Goal: Information Seeking & Learning: Learn about a topic

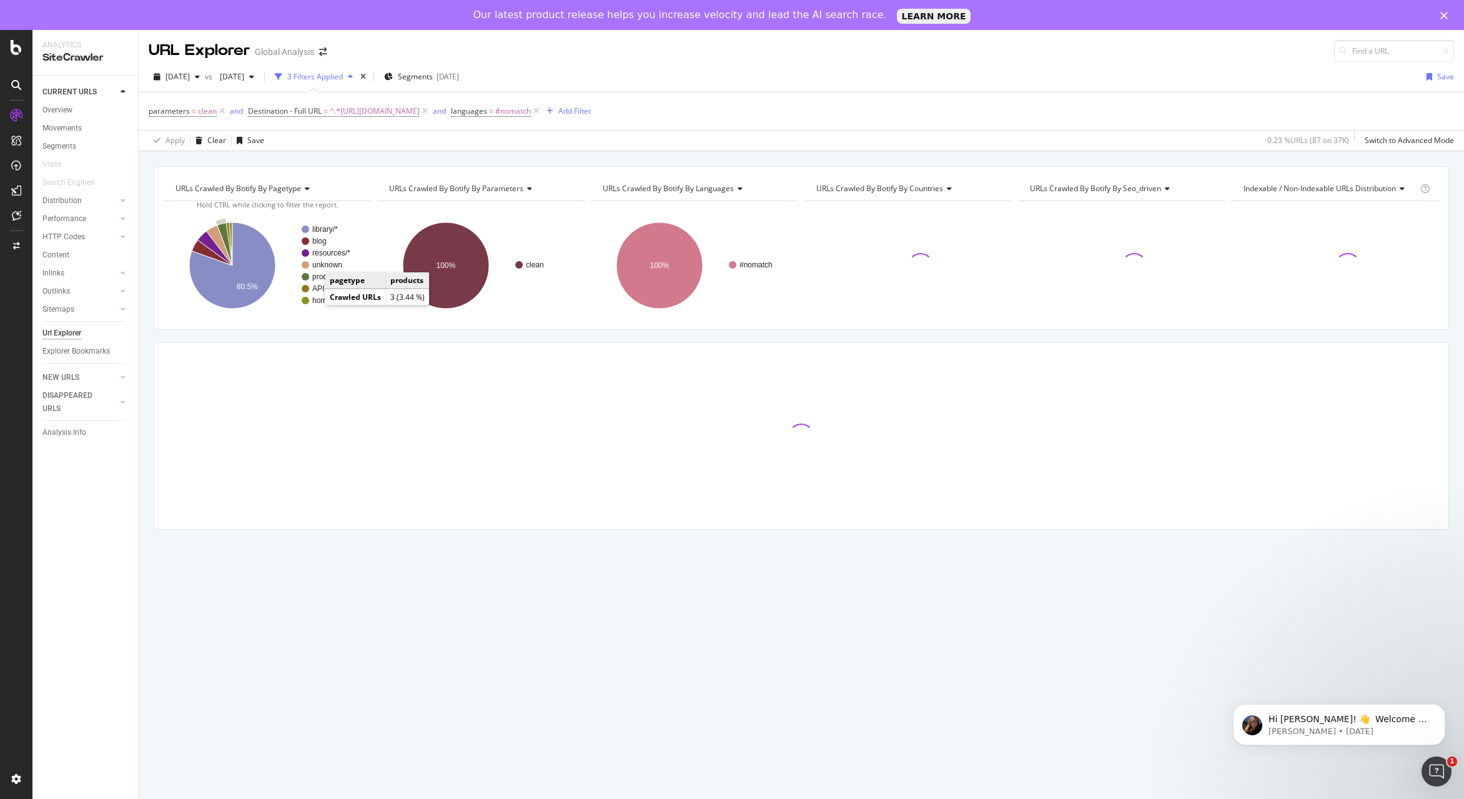
click at [321, 278] on text "products" at bounding box center [326, 276] width 29 height 9
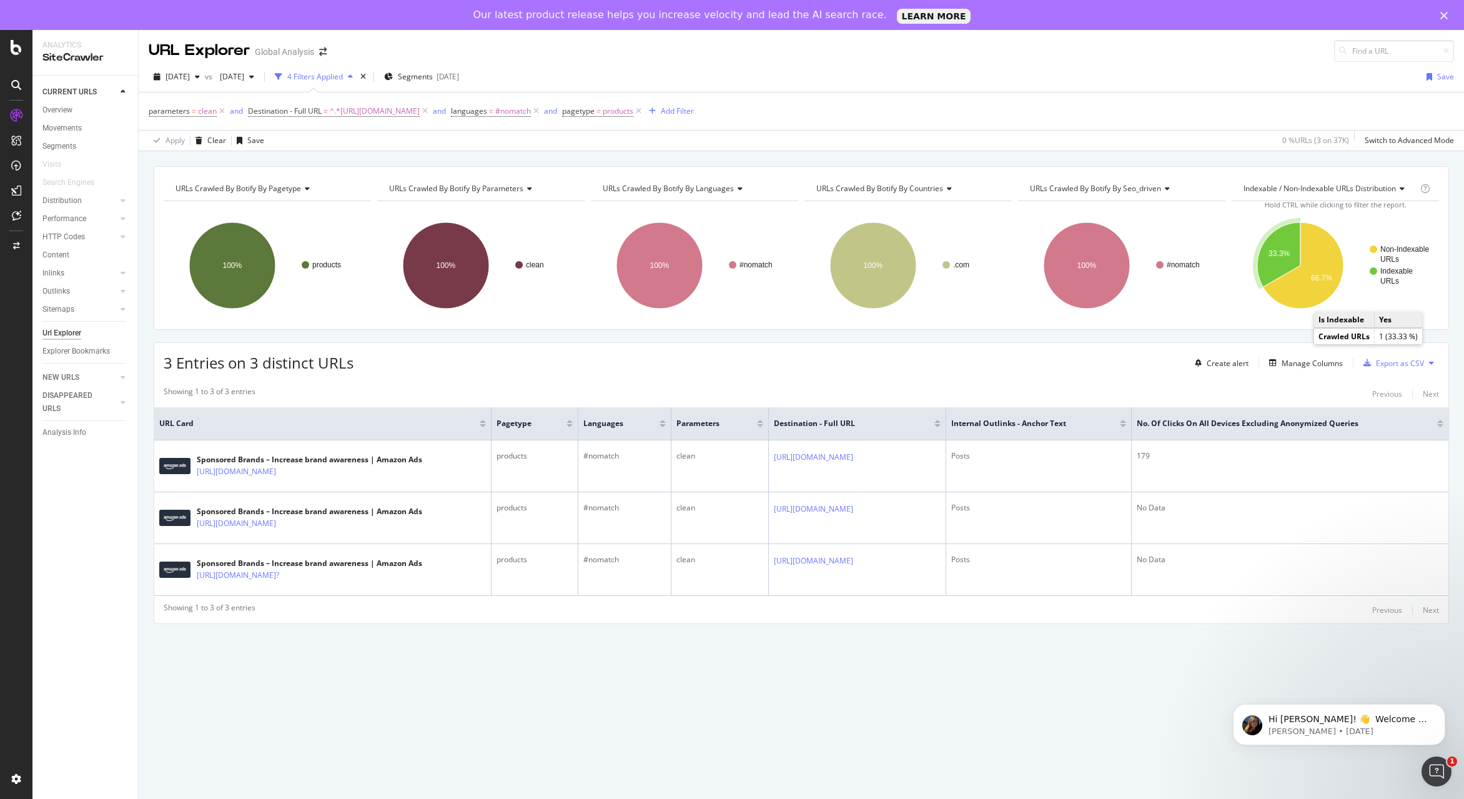
click at [1395, 274] on text "Indexable" at bounding box center [1397, 271] width 32 height 9
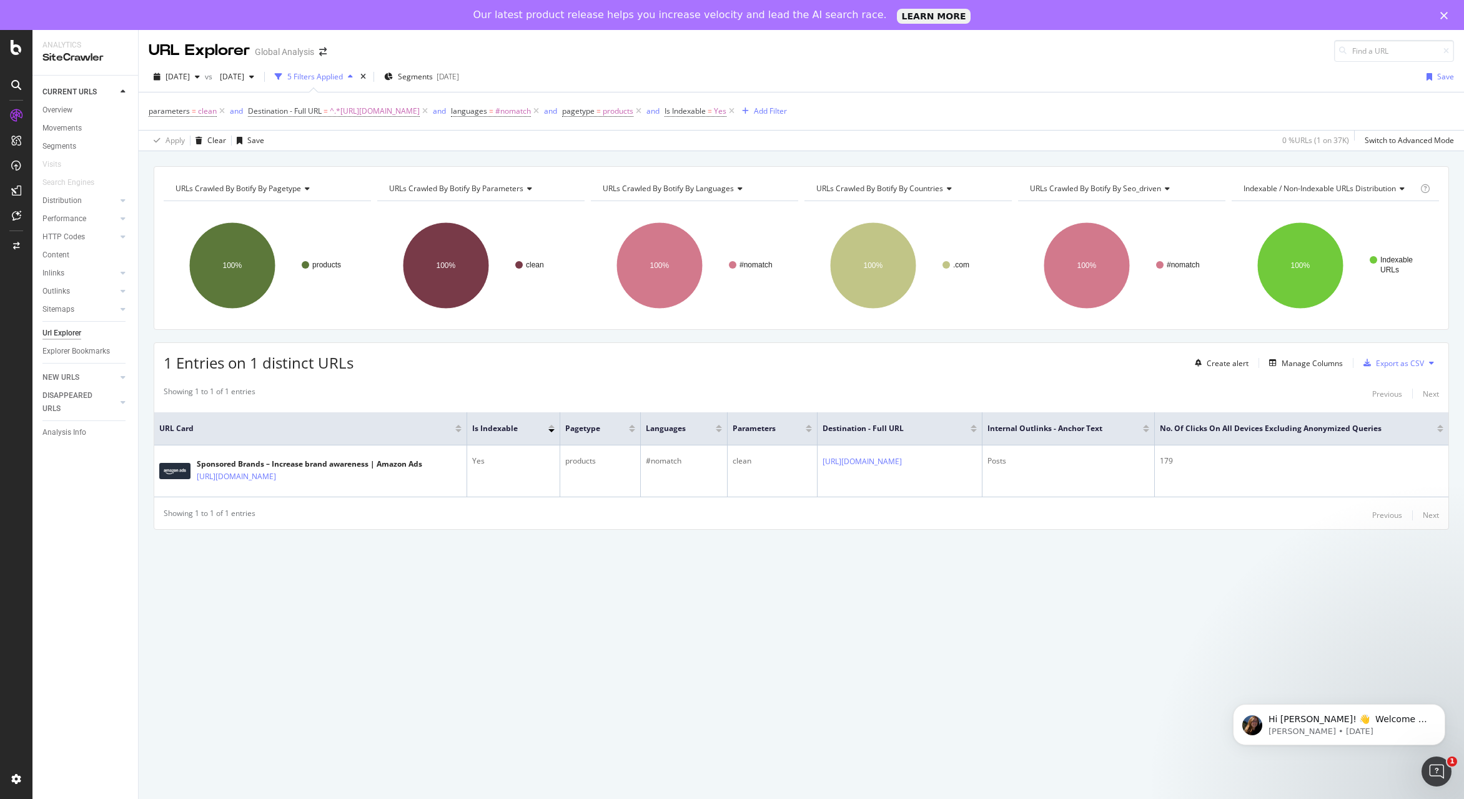
click at [796, 693] on div "URLs Crawled By Botify By pagetype Chart (by Value) Table Expand Export as CSV …" at bounding box center [802, 490] width 1326 height 678
click at [659, 648] on div "URLs Crawled By Botify By pagetype Chart (by Value) Table Expand Export as CSV …" at bounding box center [802, 490] width 1326 height 678
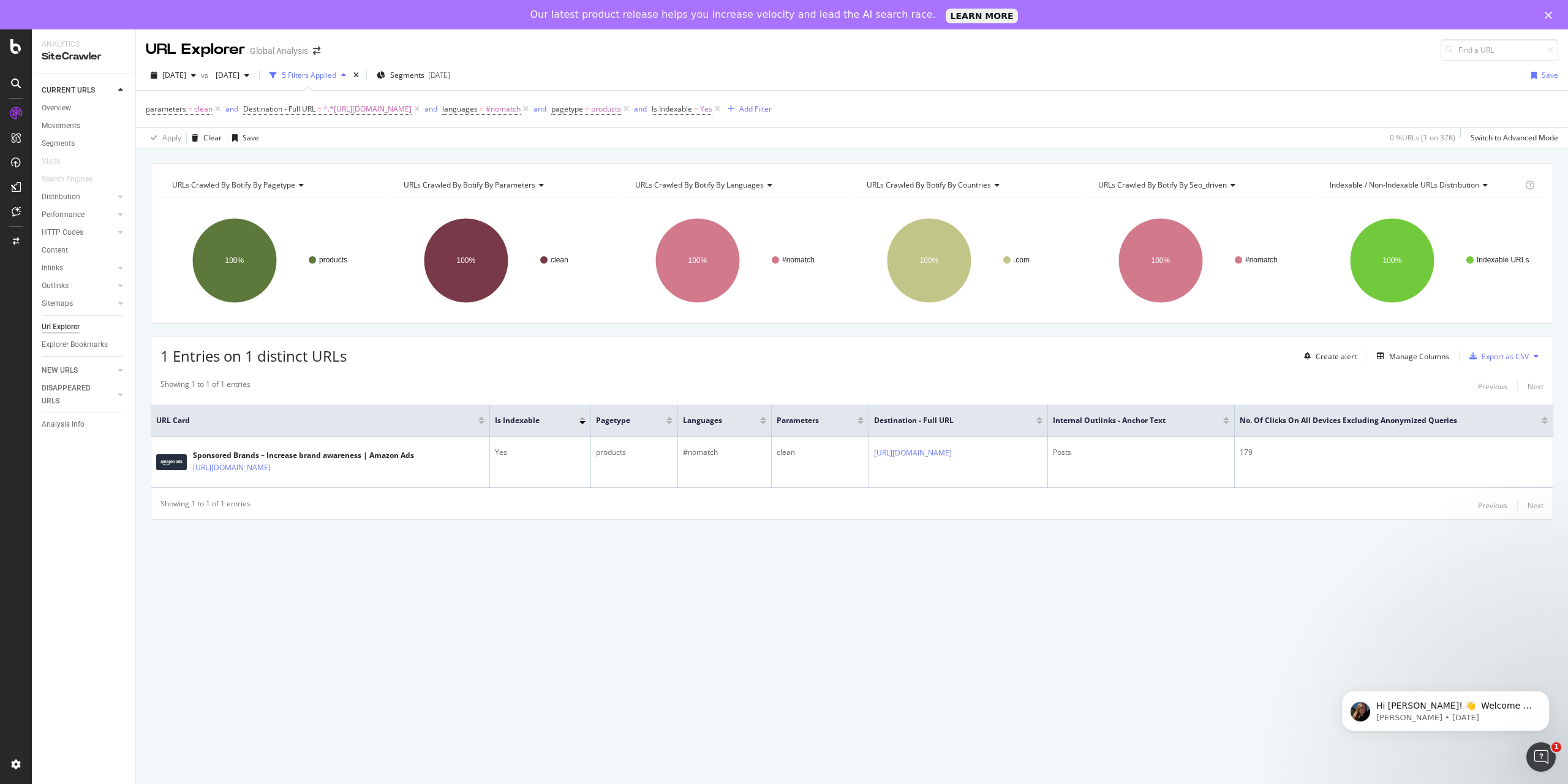
click at [959, 673] on div "URLs Crawled By Botify By pagetype Chart (by Value) Table Expand Export as CSV …" at bounding box center [852, 481] width 1433 height 665
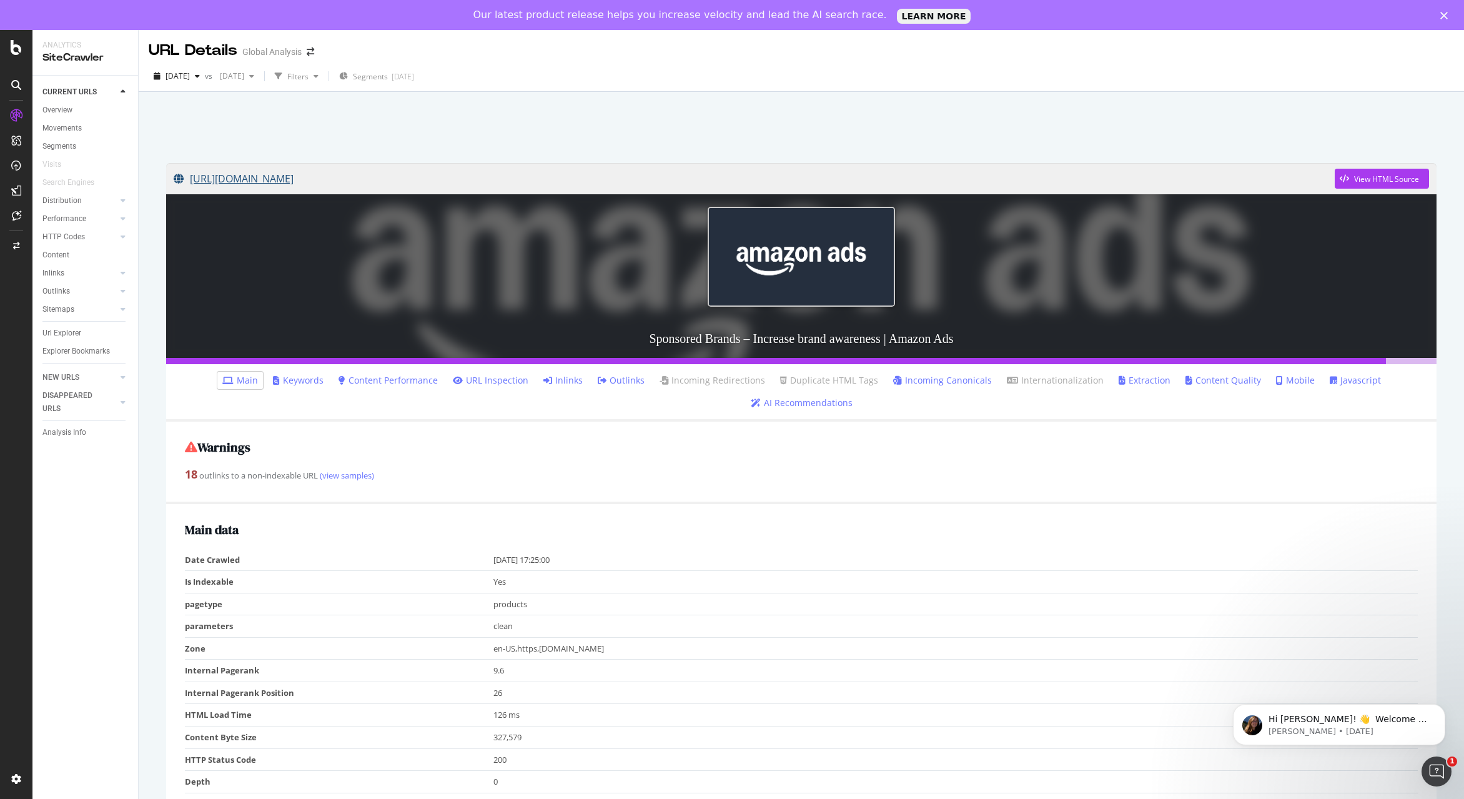
click at [299, 178] on link "[URL][DOMAIN_NAME]" at bounding box center [754, 178] width 1161 height 31
